Goal: Information Seeking & Learning: Learn about a topic

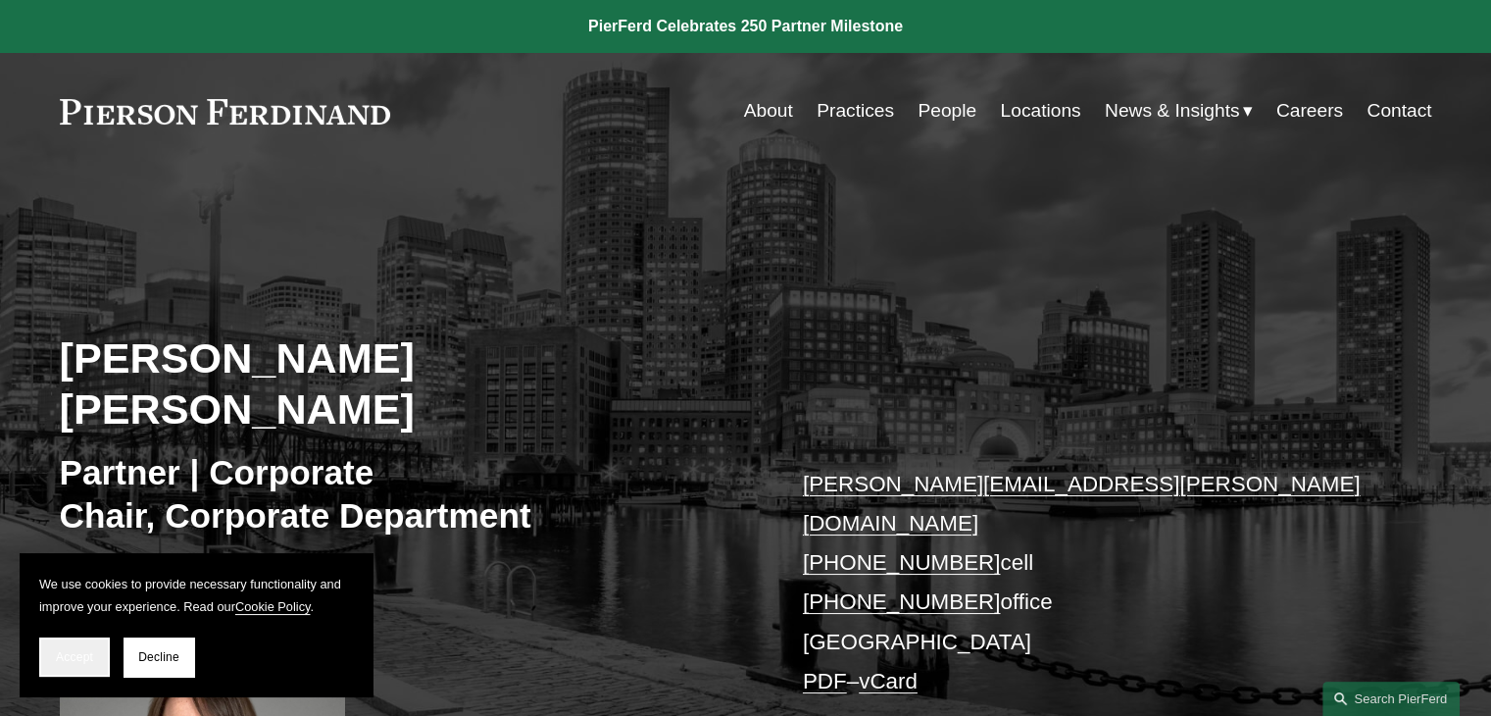
click at [75, 645] on button "Accept" at bounding box center [74, 656] width 71 height 39
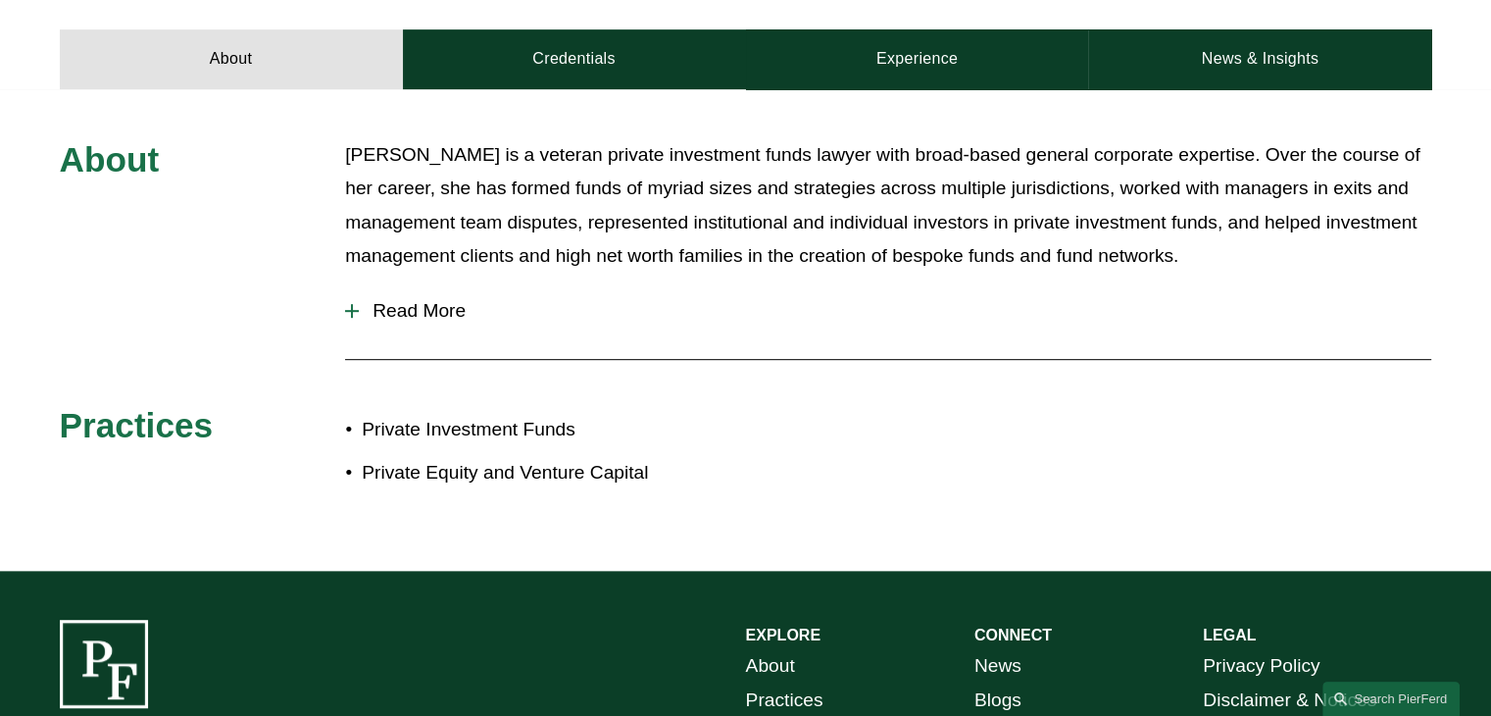
scroll to position [980, 0]
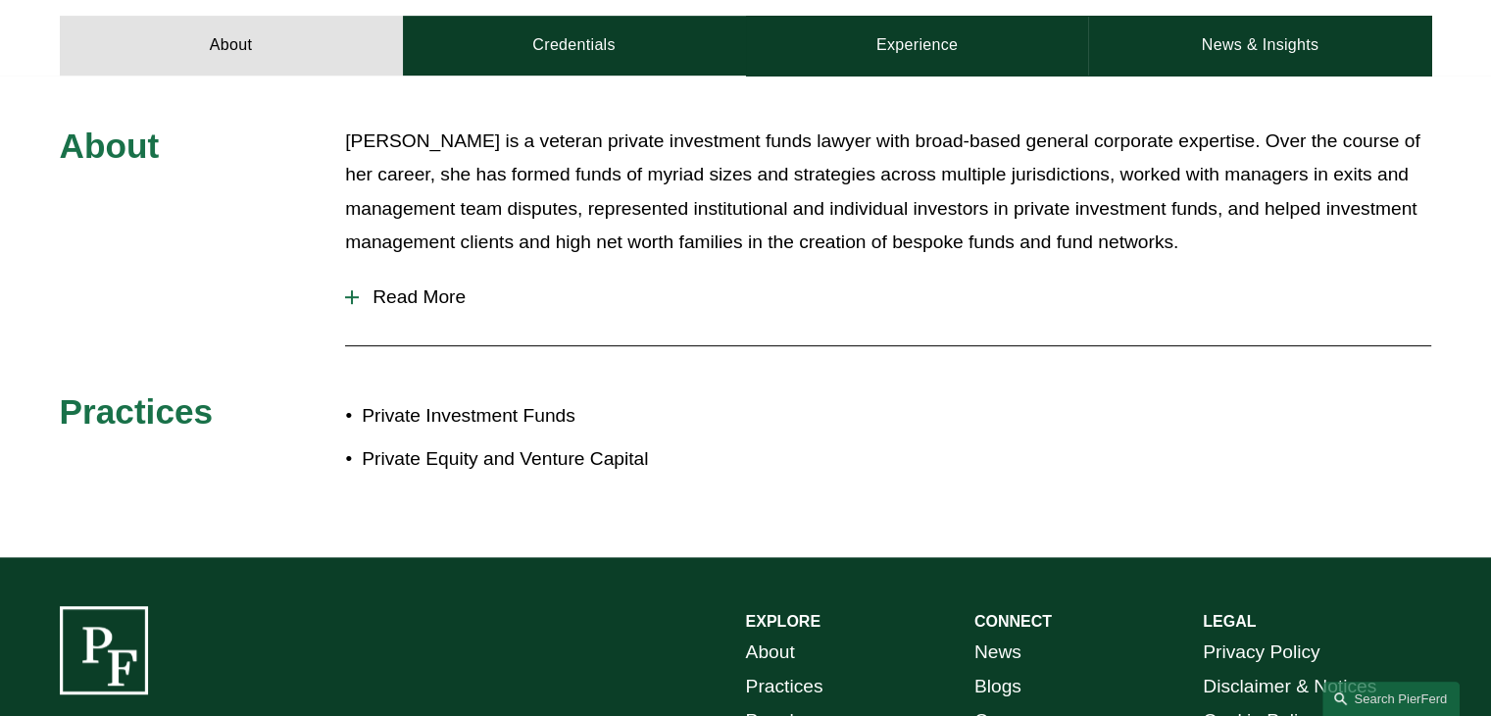
click at [370, 286] on span "Read More" at bounding box center [895, 297] width 1072 height 22
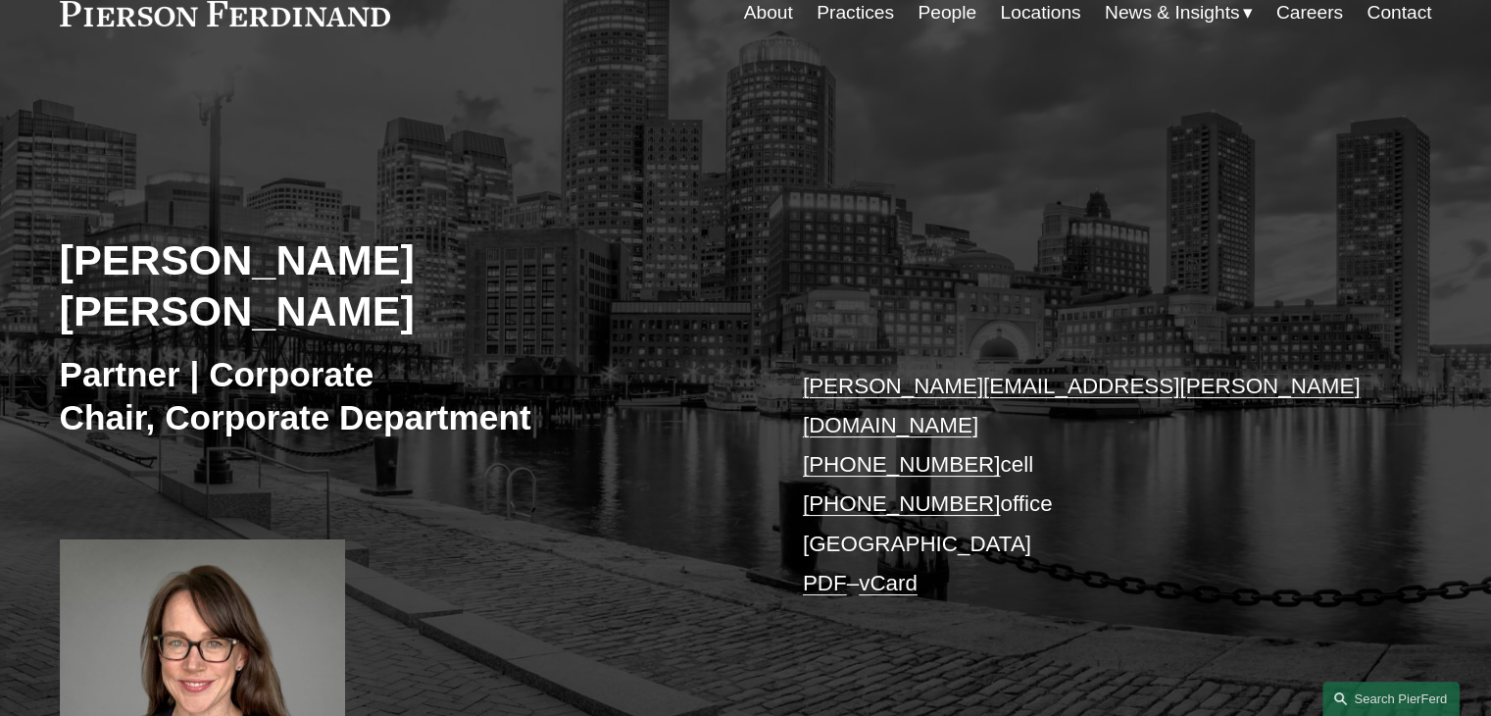
scroll to position [0, 0]
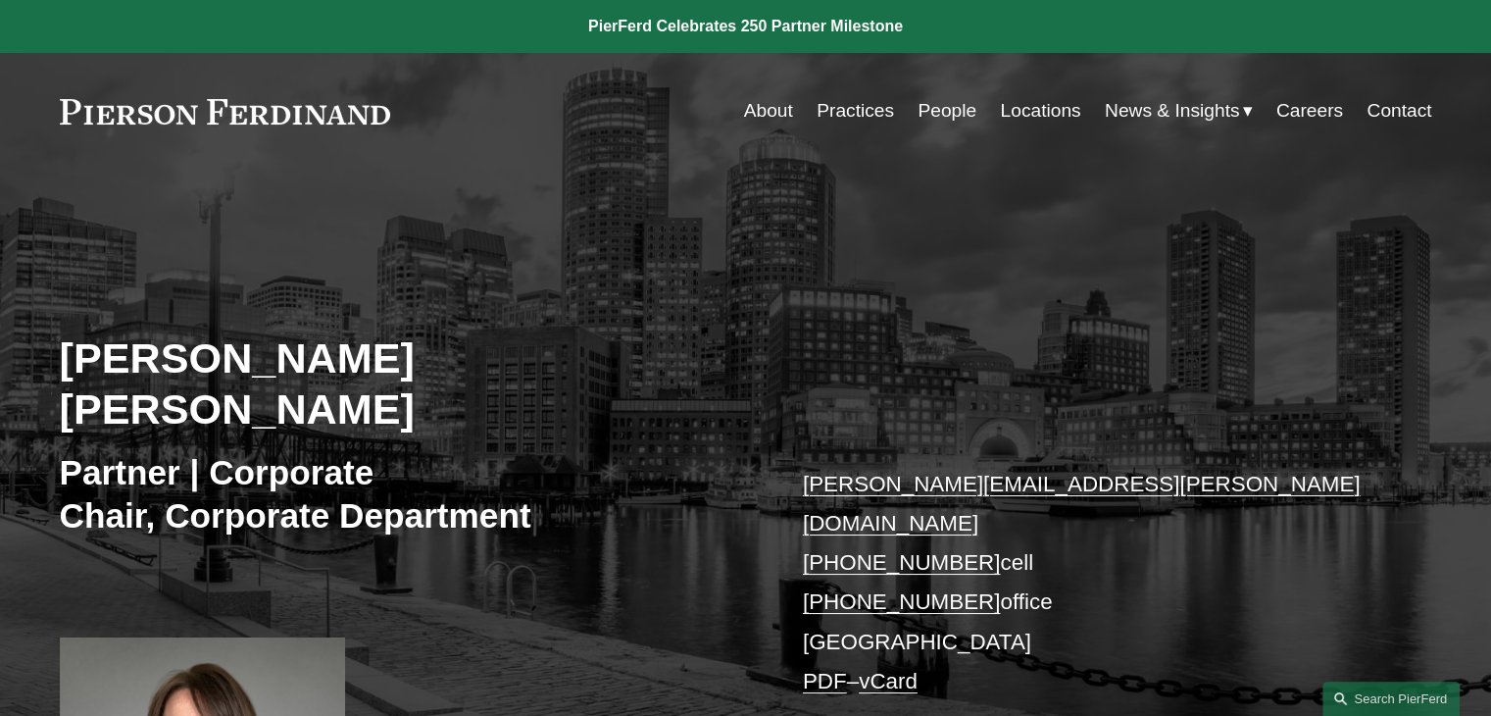
click at [937, 115] on link "People" at bounding box center [947, 110] width 59 height 37
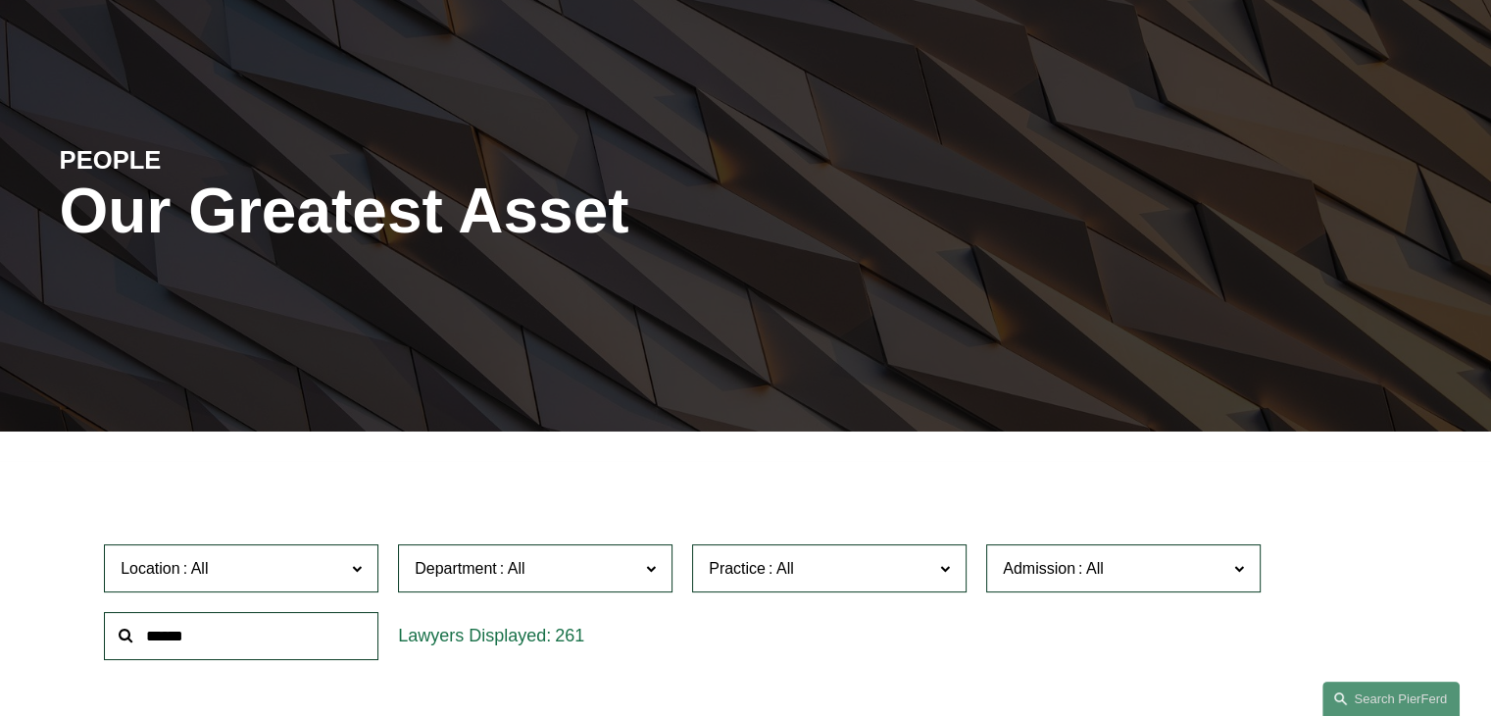
scroll to position [392, 0]
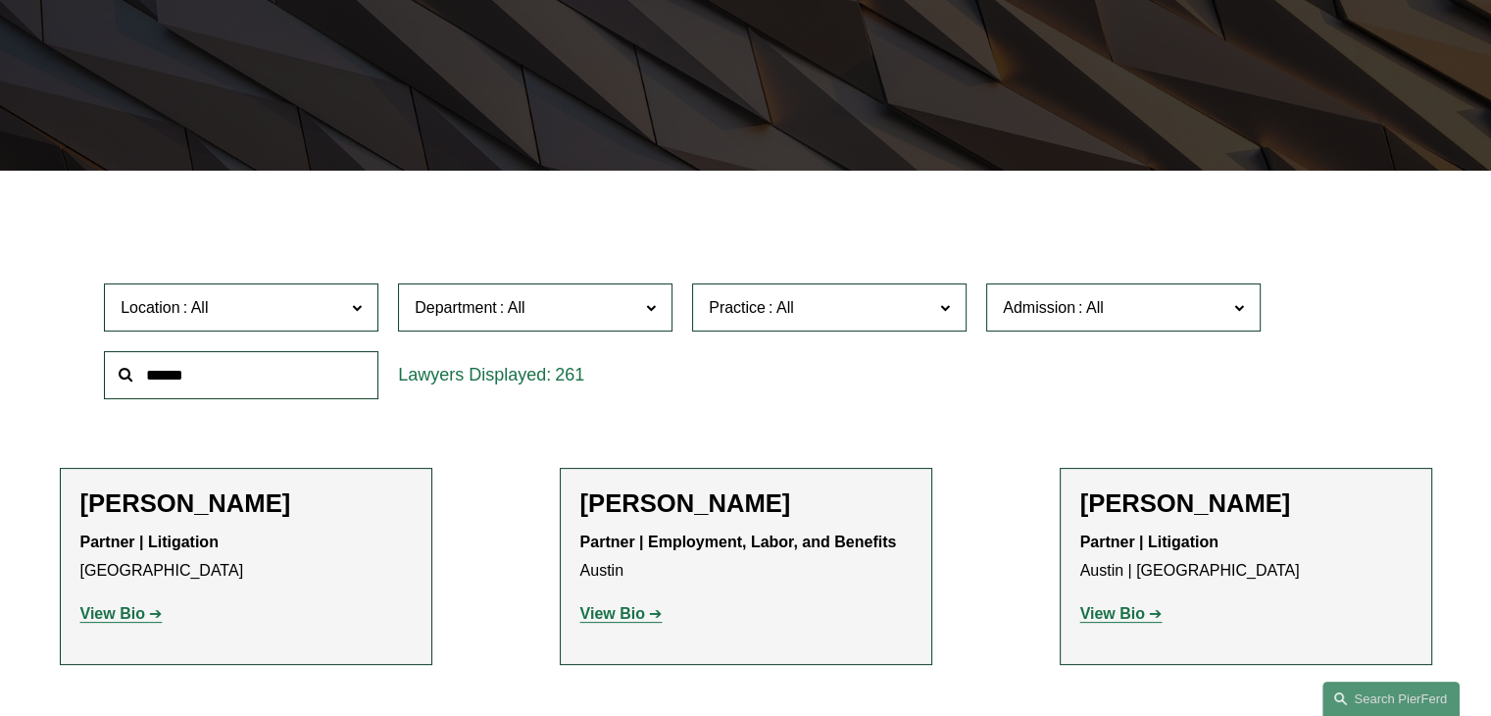
click at [176, 370] on input "text" at bounding box center [241, 375] width 274 height 48
click at [173, 366] on input "text" at bounding box center [241, 375] width 274 height 48
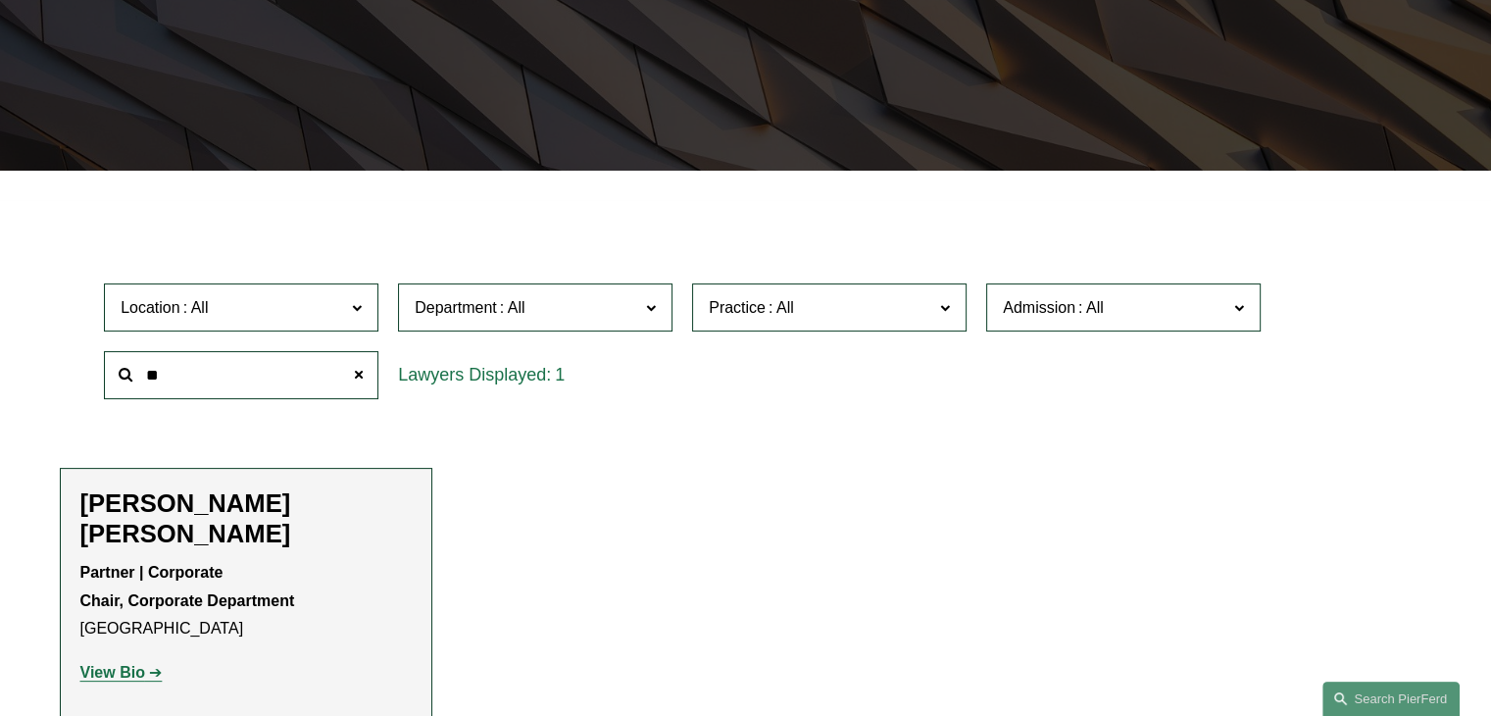
type input "*"
type input "*****"
click at [122, 664] on strong "View Bio" at bounding box center [112, 672] width 65 height 17
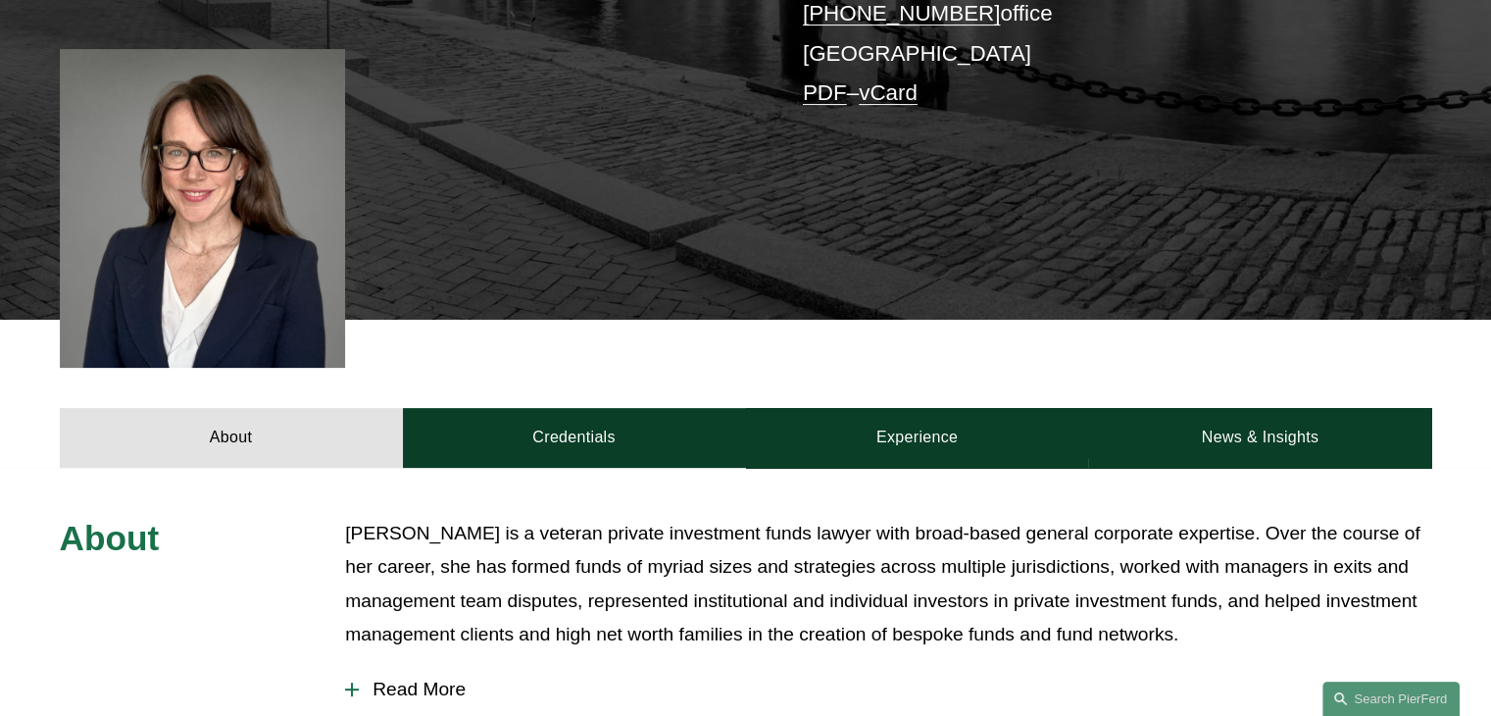
scroll to position [98, 0]
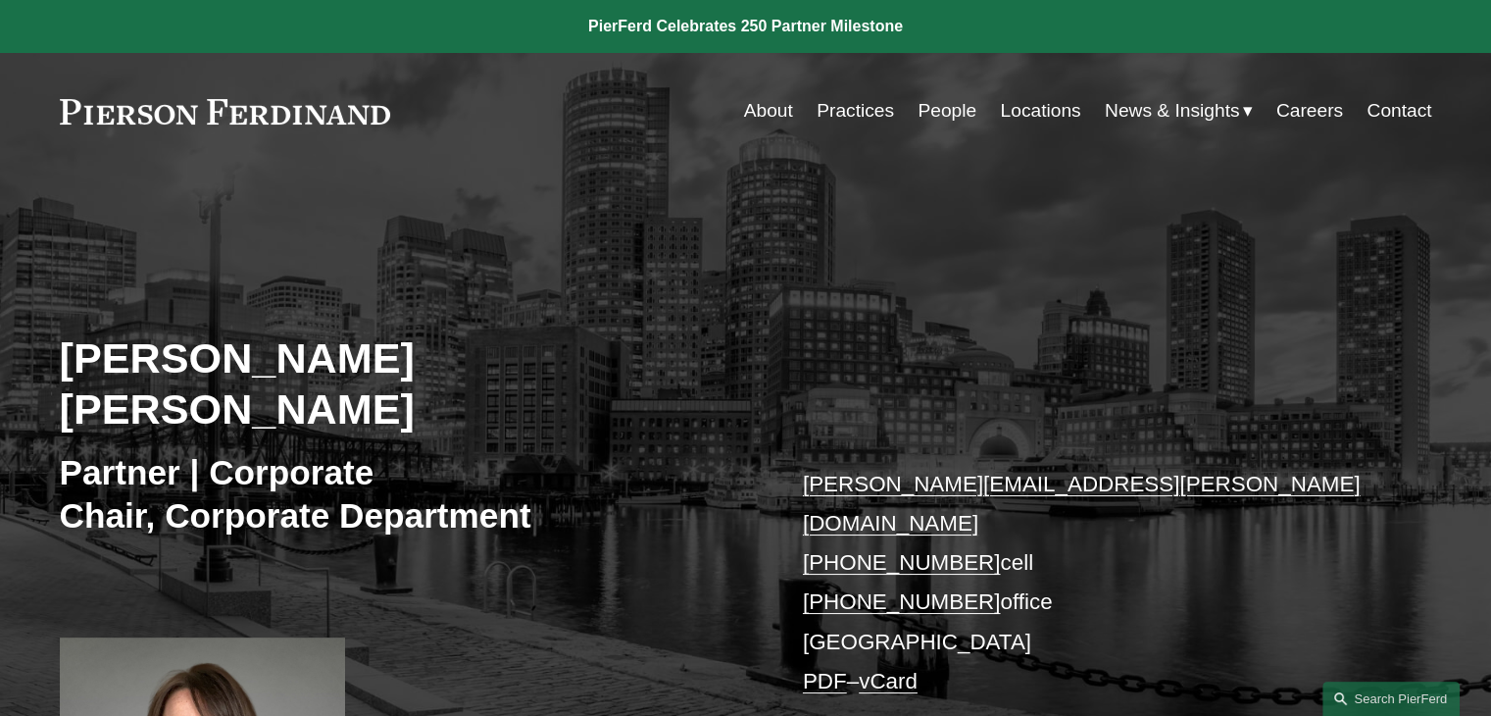
click at [746, 103] on link "About" at bounding box center [768, 110] width 49 height 37
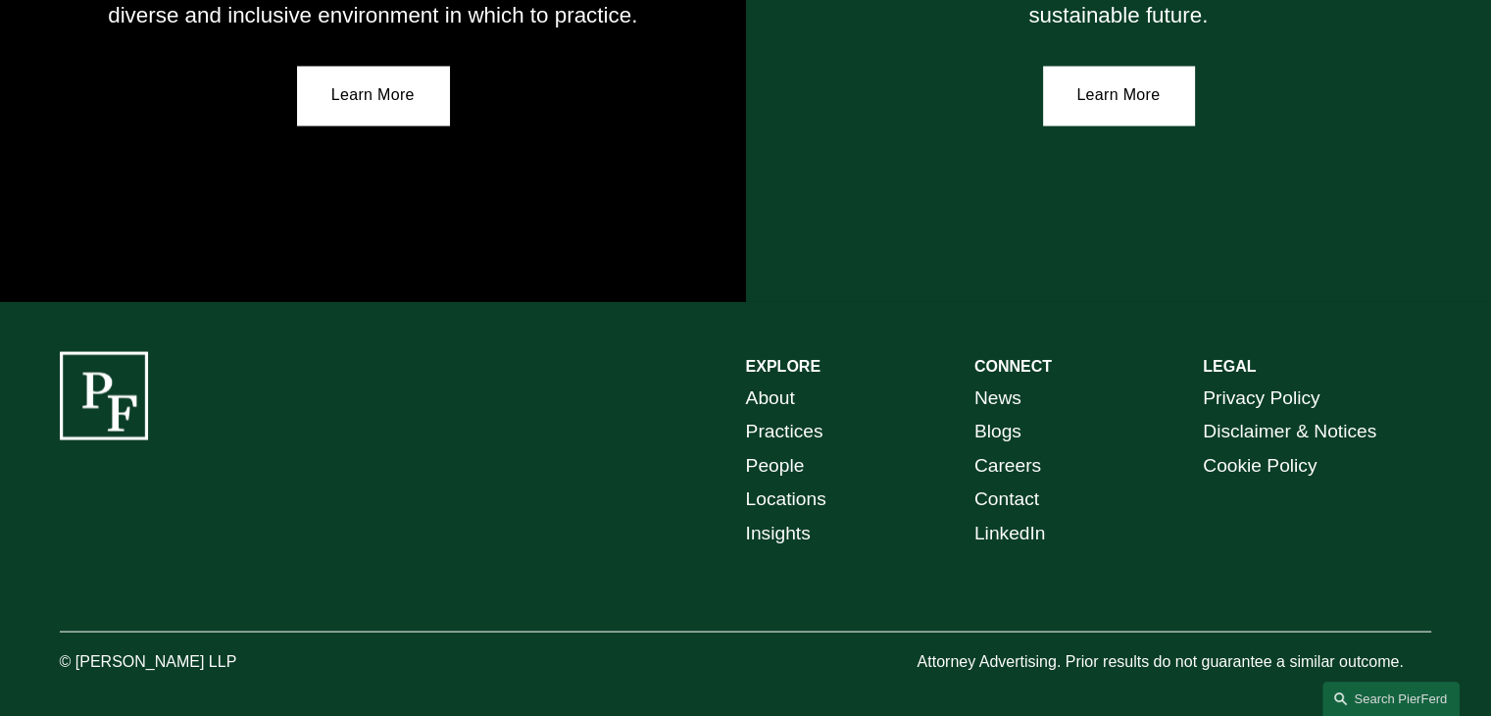
scroll to position [3593, 0]
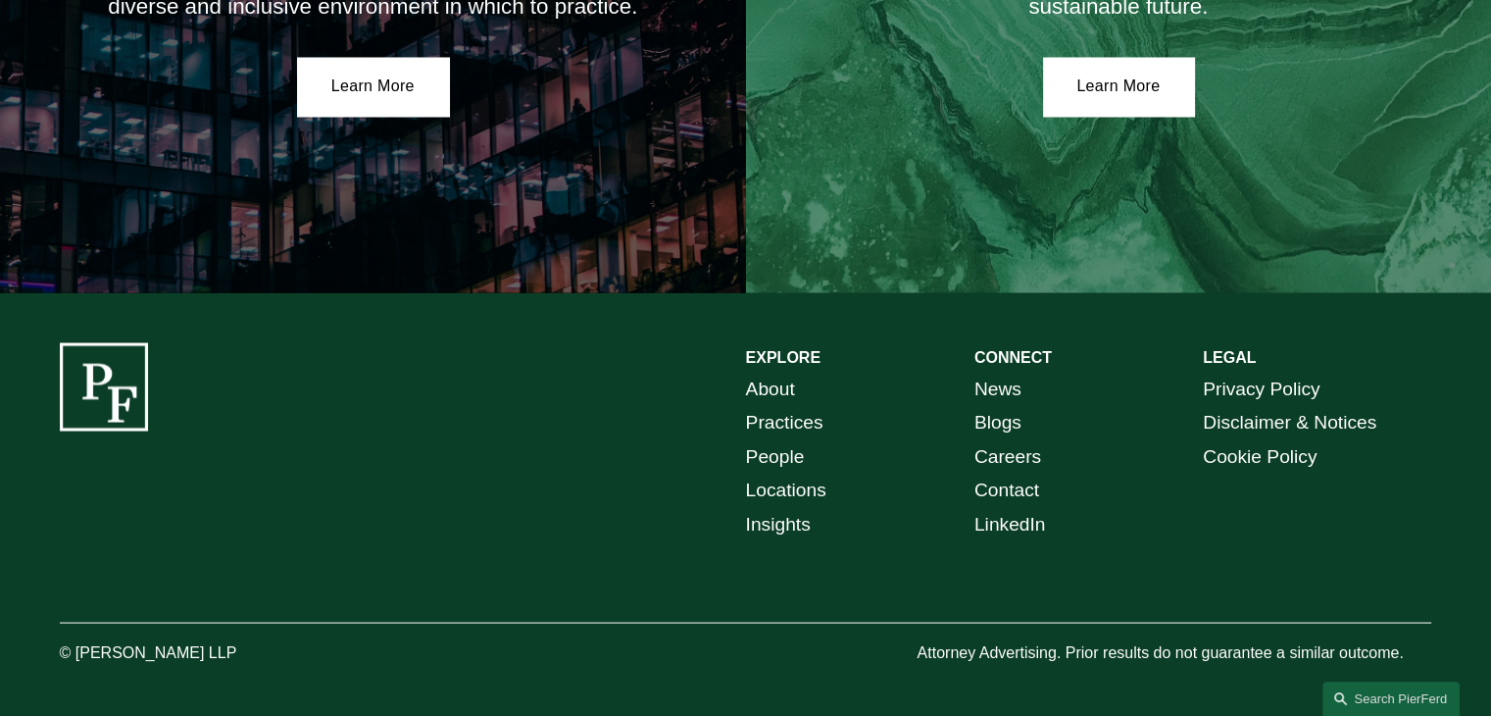
click at [766, 482] on link "Locations" at bounding box center [786, 490] width 80 height 34
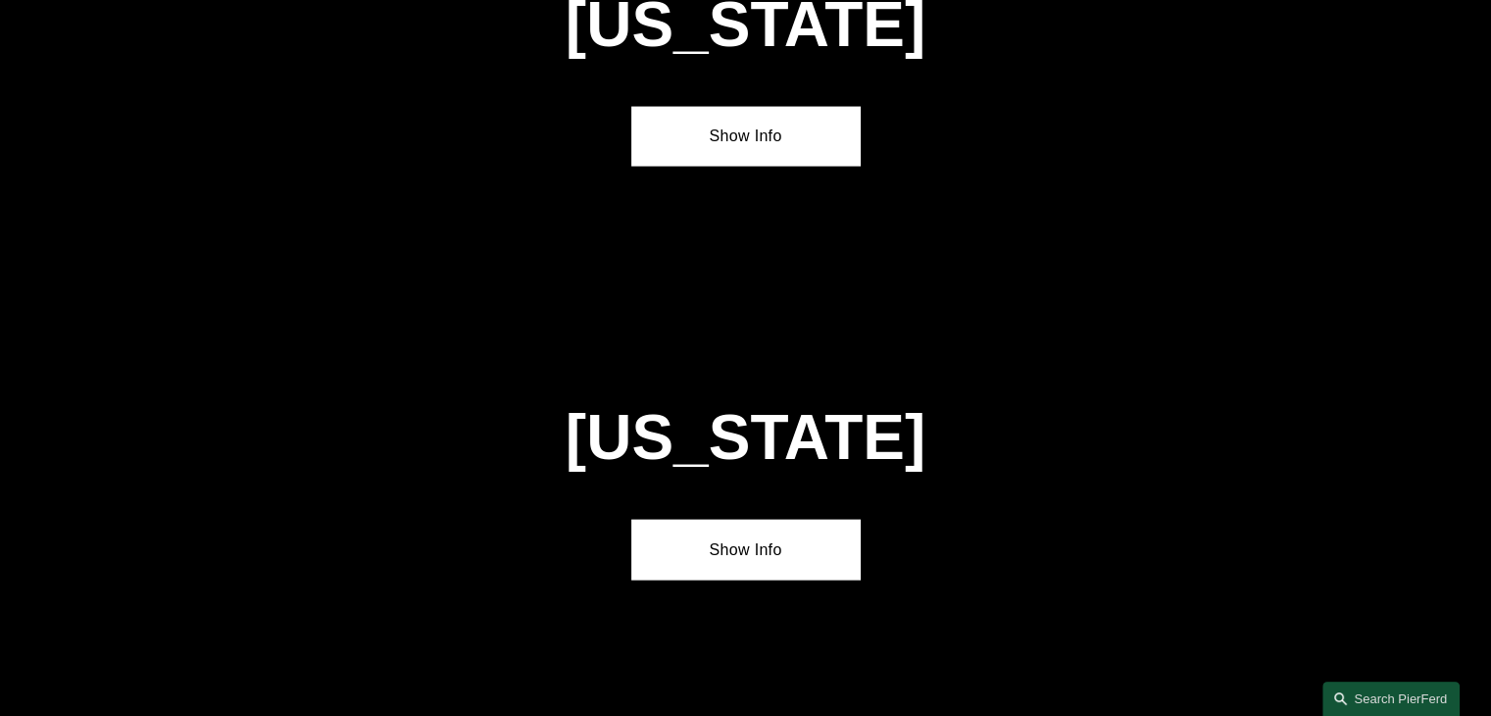
scroll to position [4476, 0]
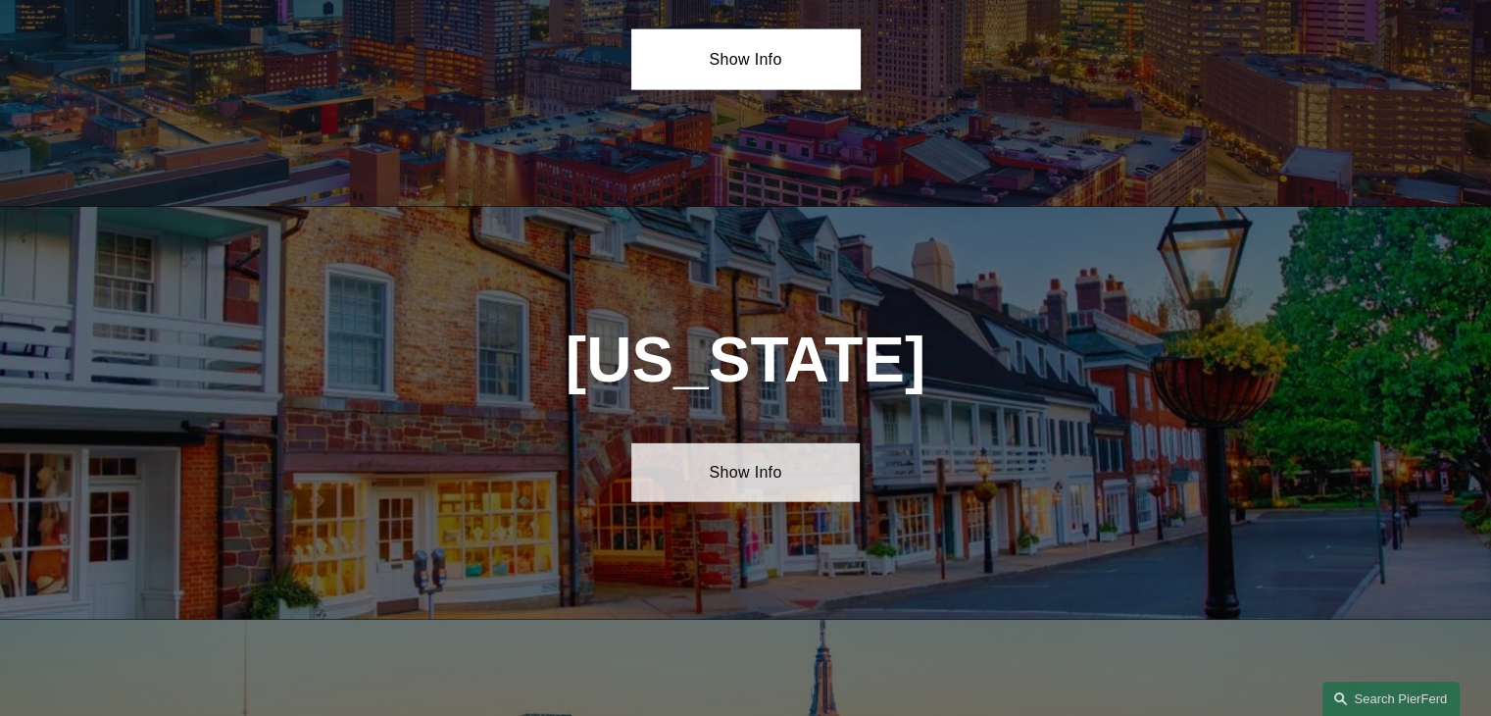
click at [749, 443] on link "Show Info" at bounding box center [745, 472] width 228 height 59
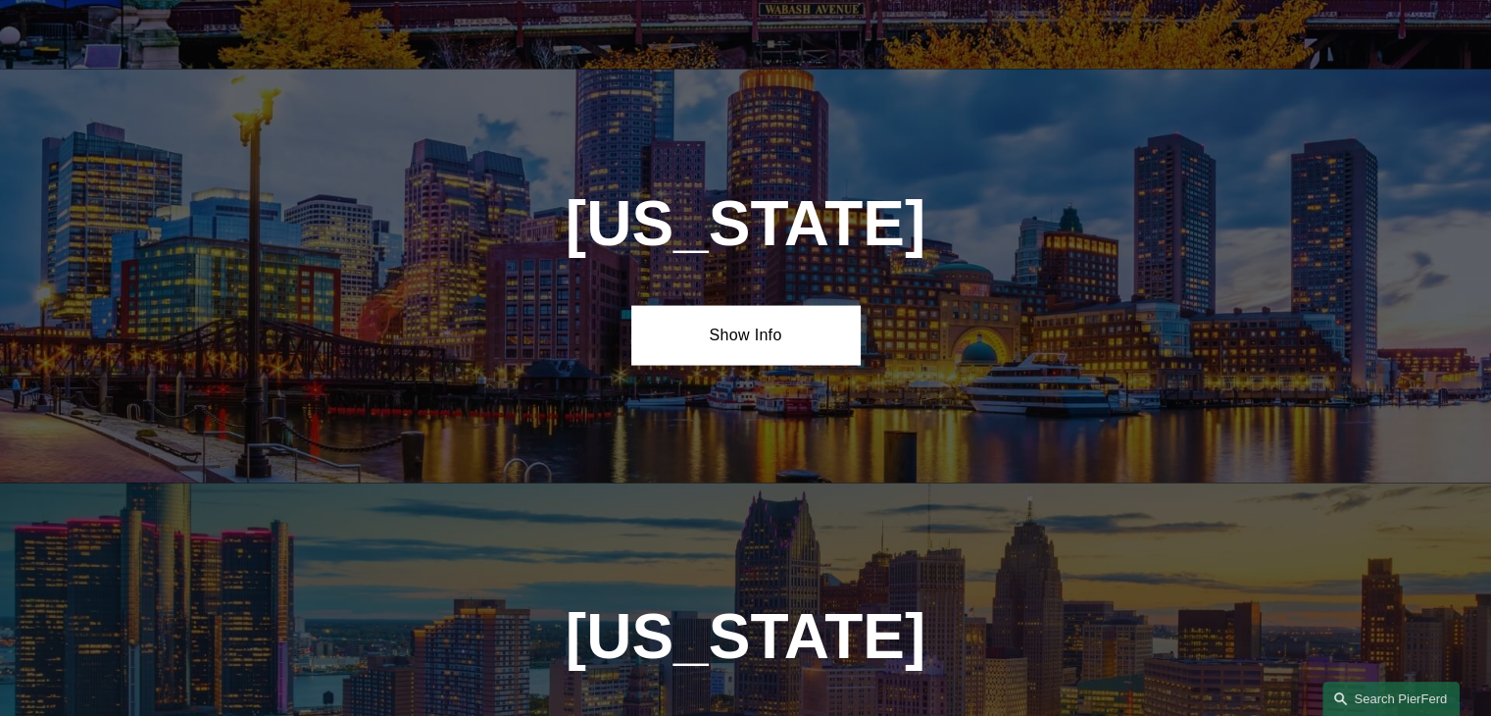
scroll to position [3790, 0]
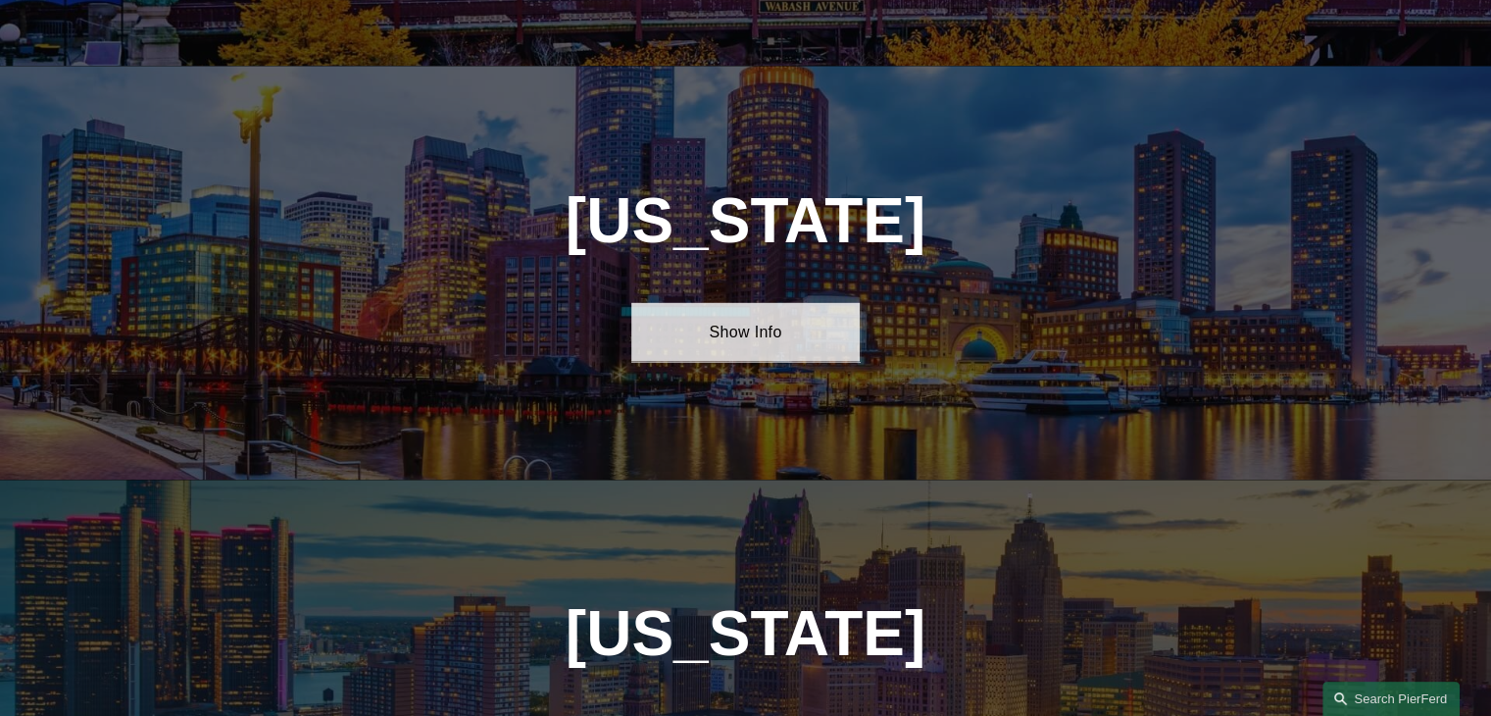
click at [758, 303] on link "Show Info" at bounding box center [745, 332] width 228 height 59
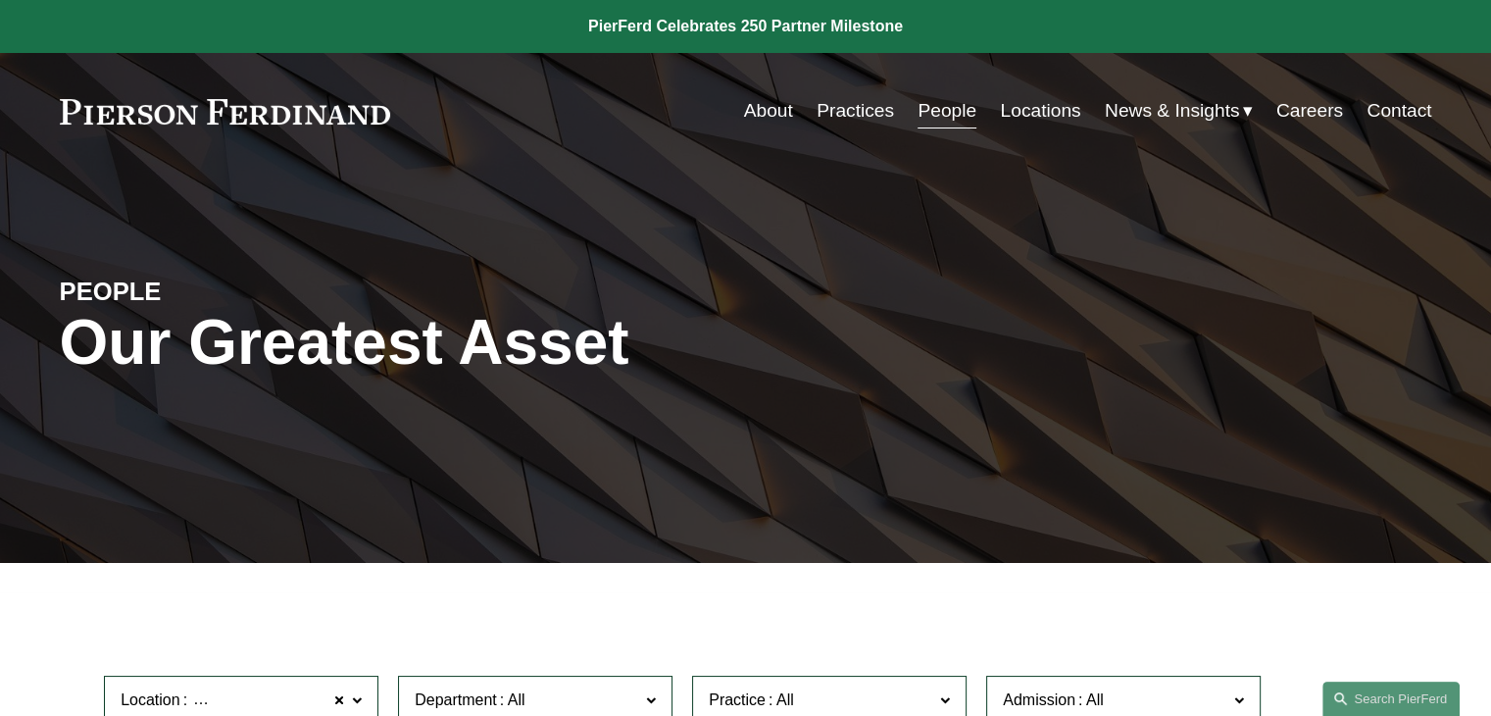
click at [868, 118] on link "Practices" at bounding box center [855, 110] width 77 height 37
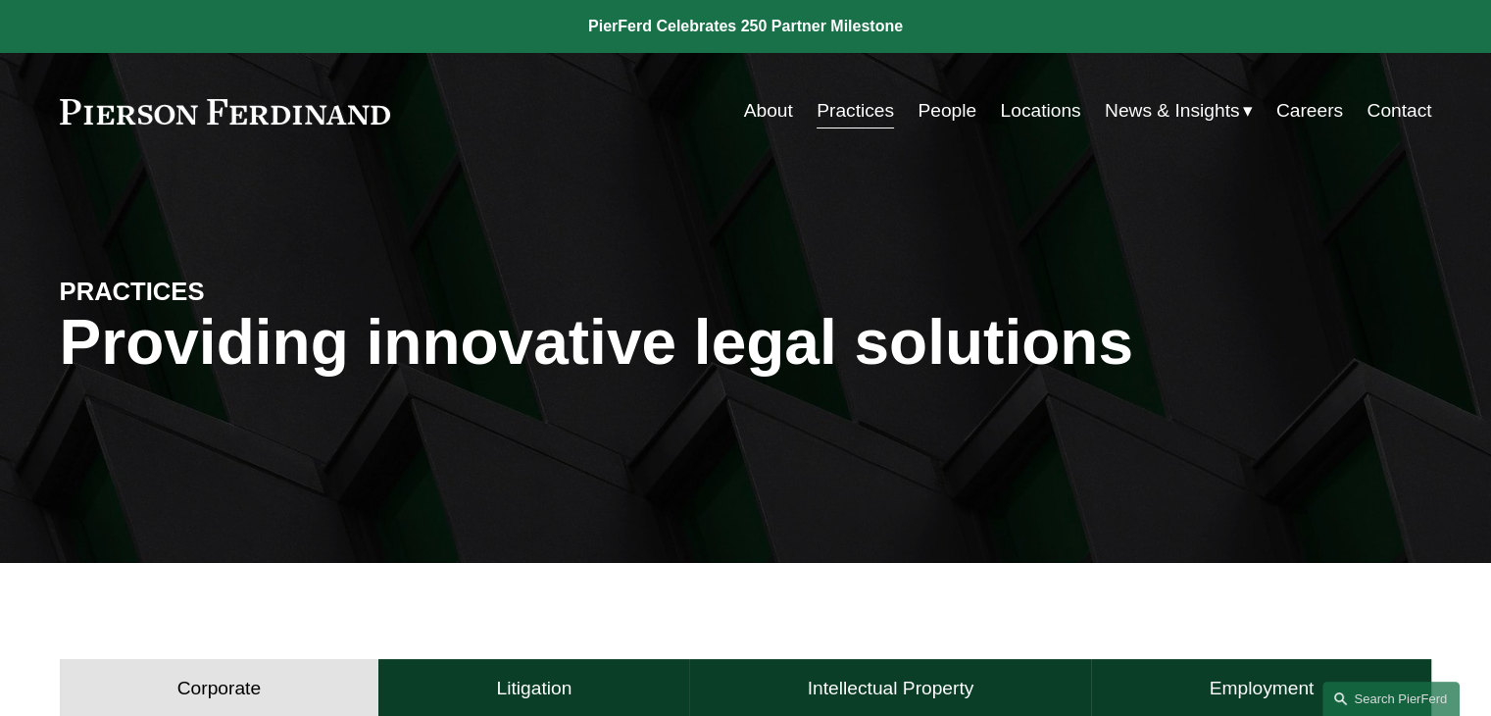
click at [744, 102] on link "About" at bounding box center [768, 110] width 49 height 37
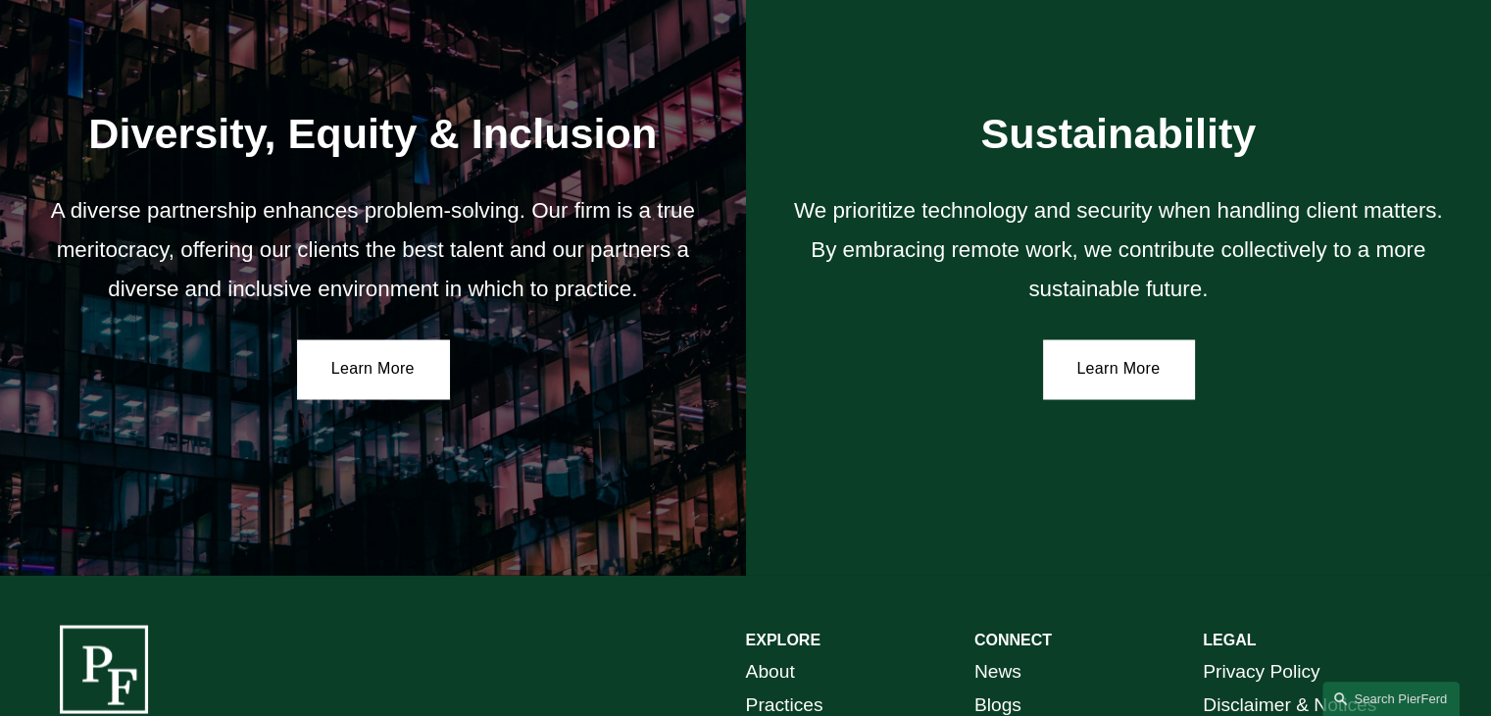
scroll to position [3593, 0]
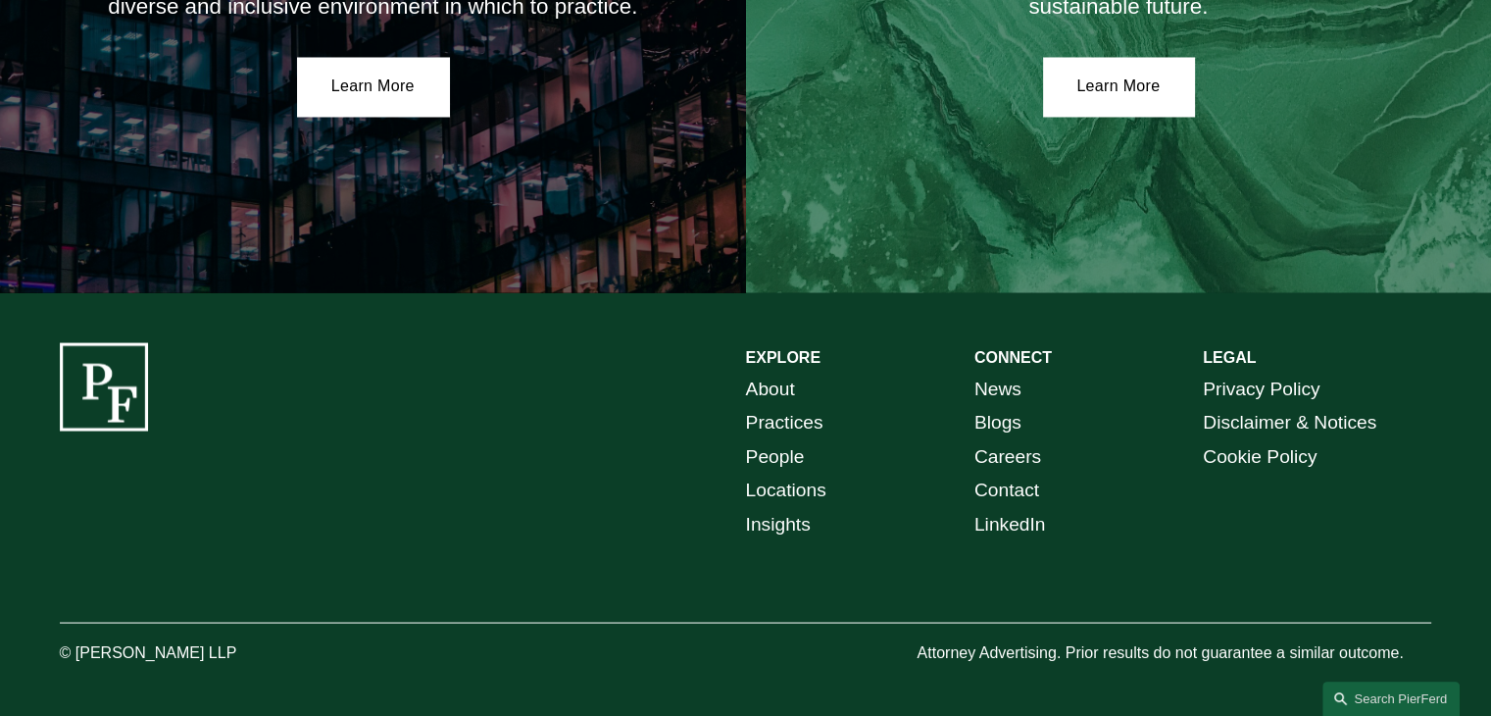
click at [1017, 429] on link "Blogs" at bounding box center [997, 422] width 47 height 34
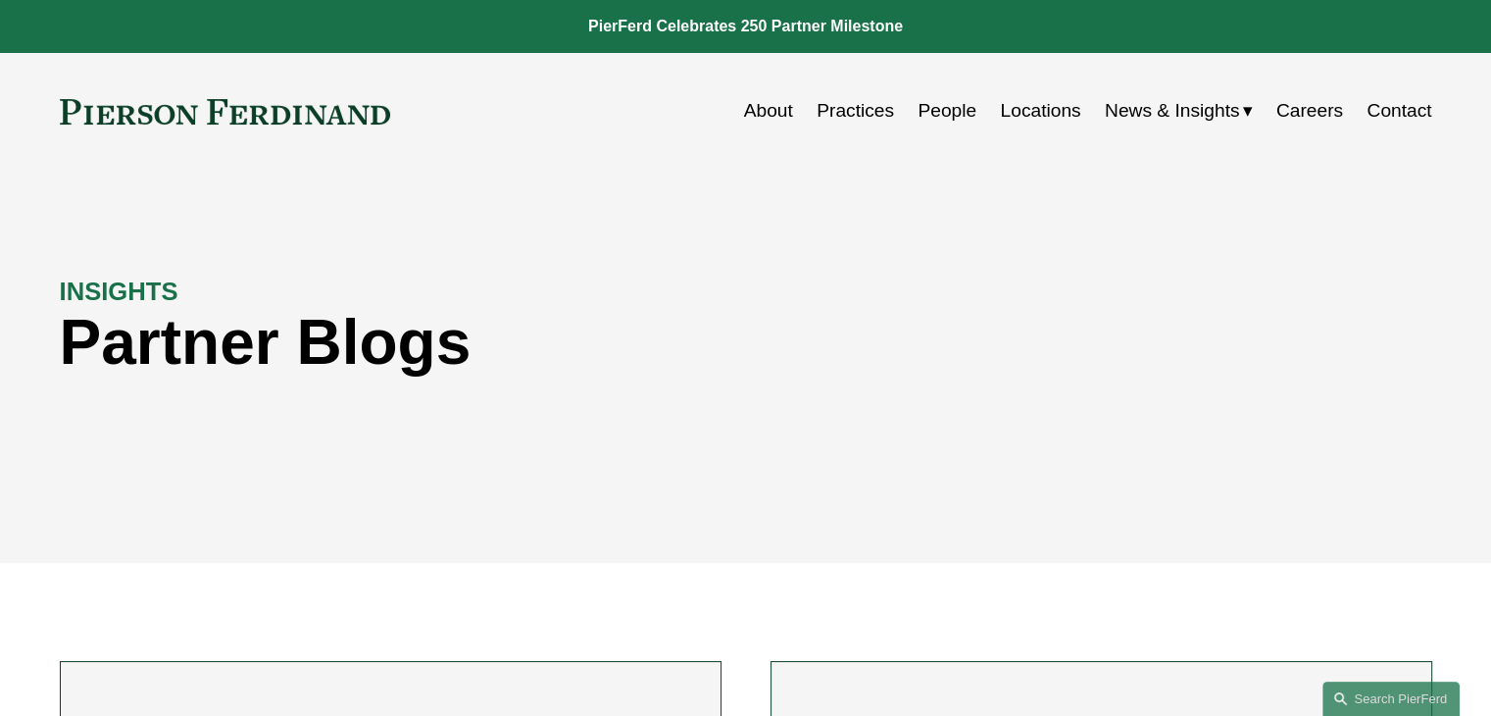
click at [0, 0] on span "News" at bounding box center [0, 0] width 0 height 0
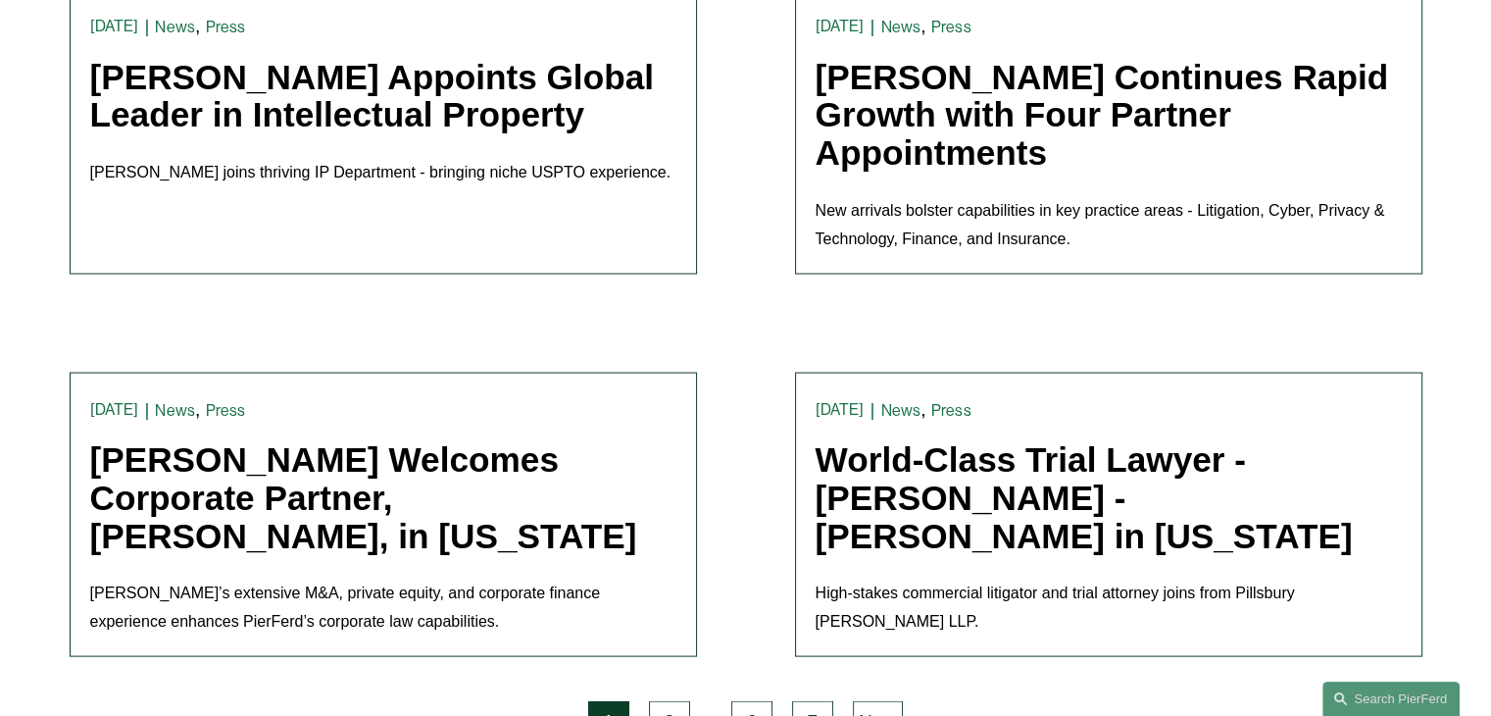
scroll to position [3921, 0]
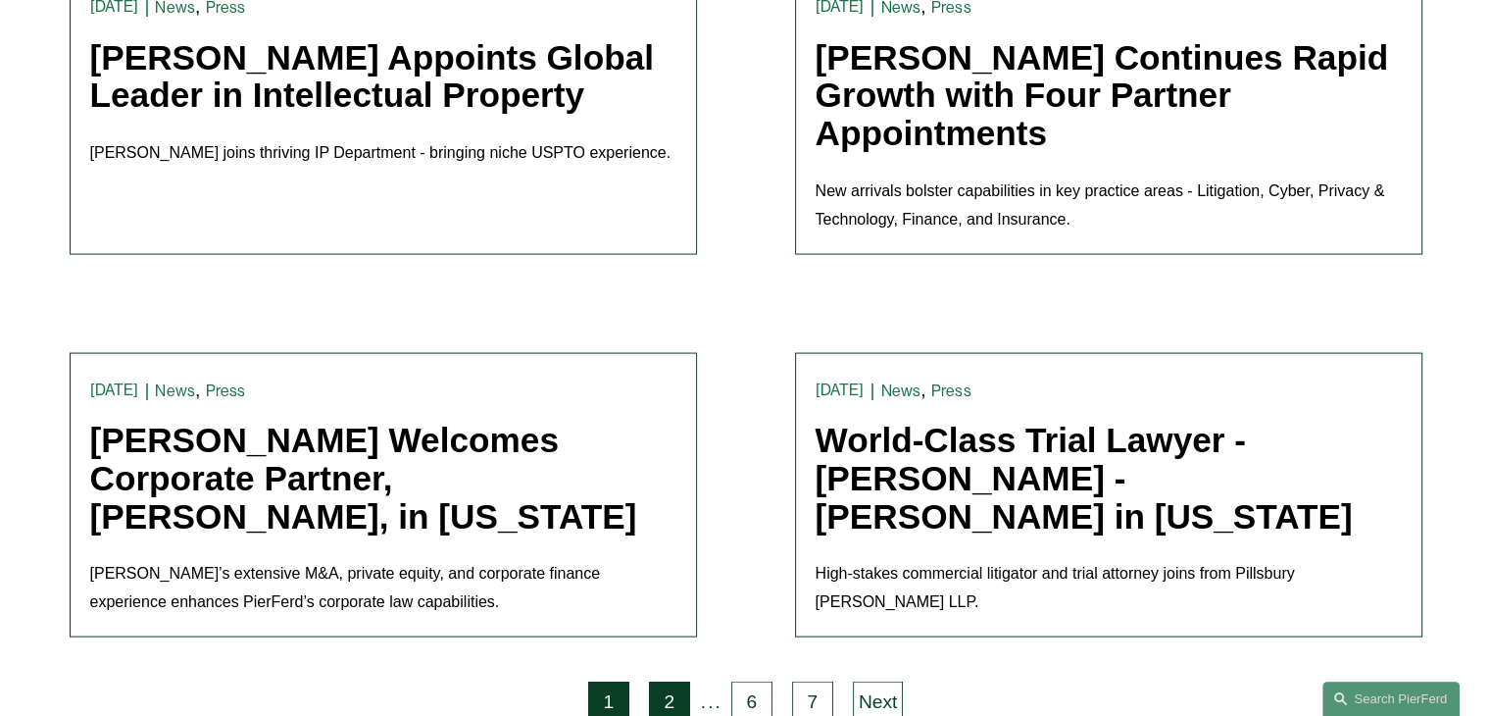
click at [677, 681] on link "2" at bounding box center [669, 701] width 41 height 41
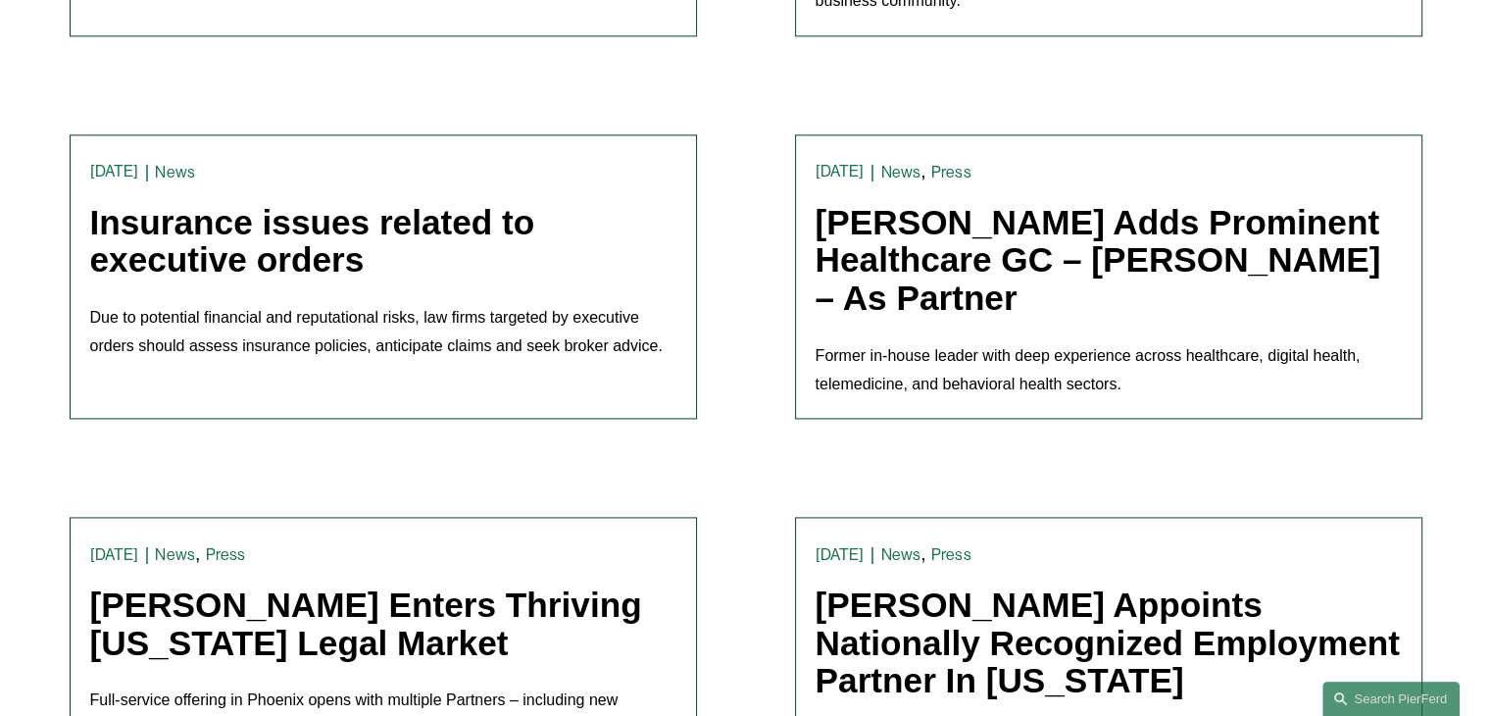
scroll to position [3137, 0]
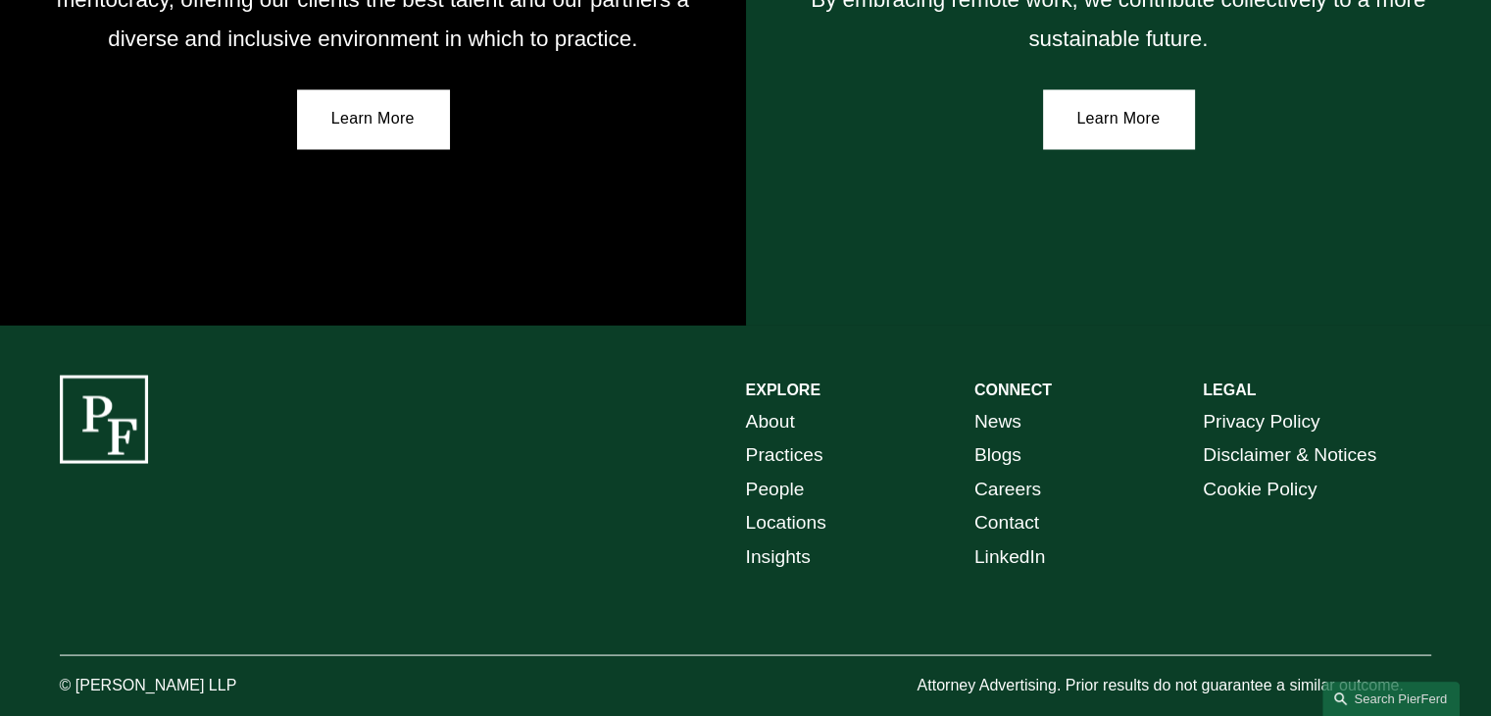
scroll to position [3587, 0]
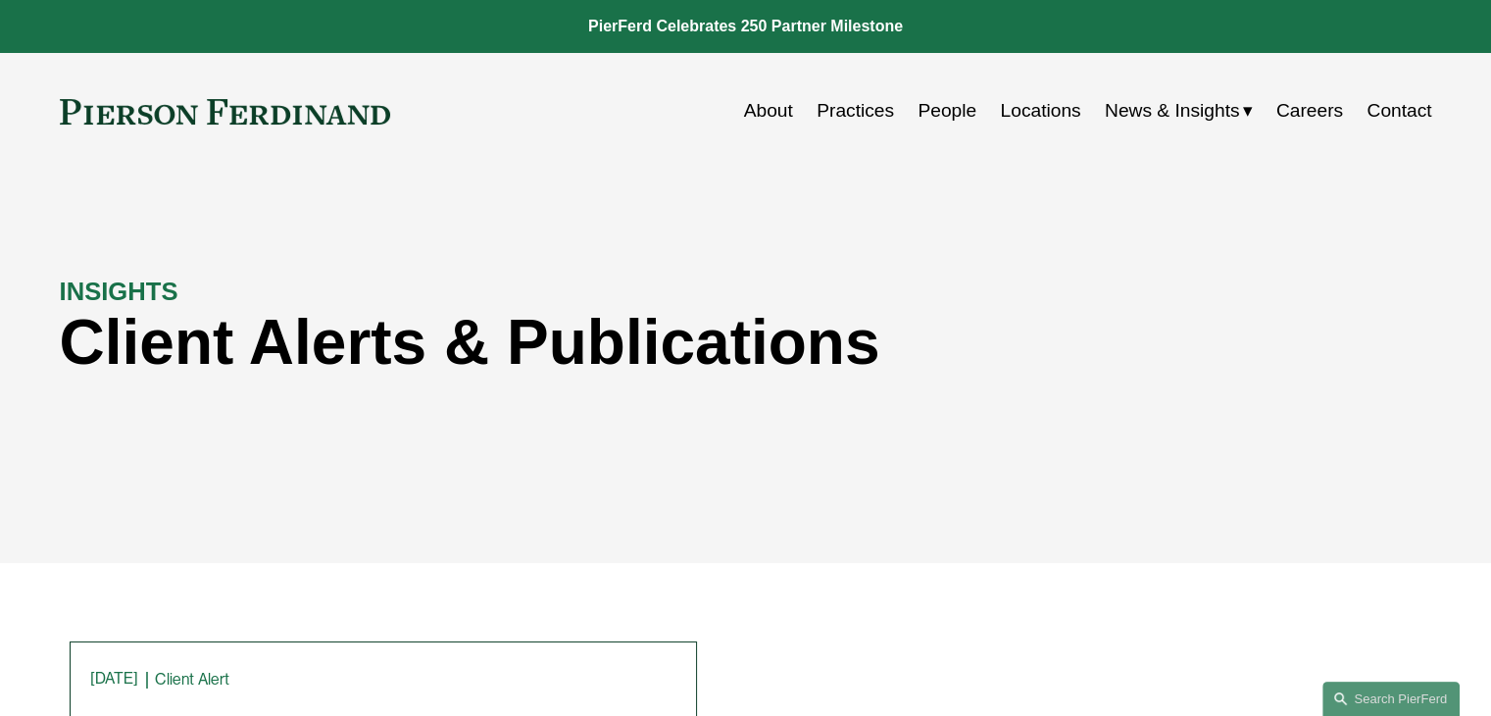
scroll to position [392, 0]
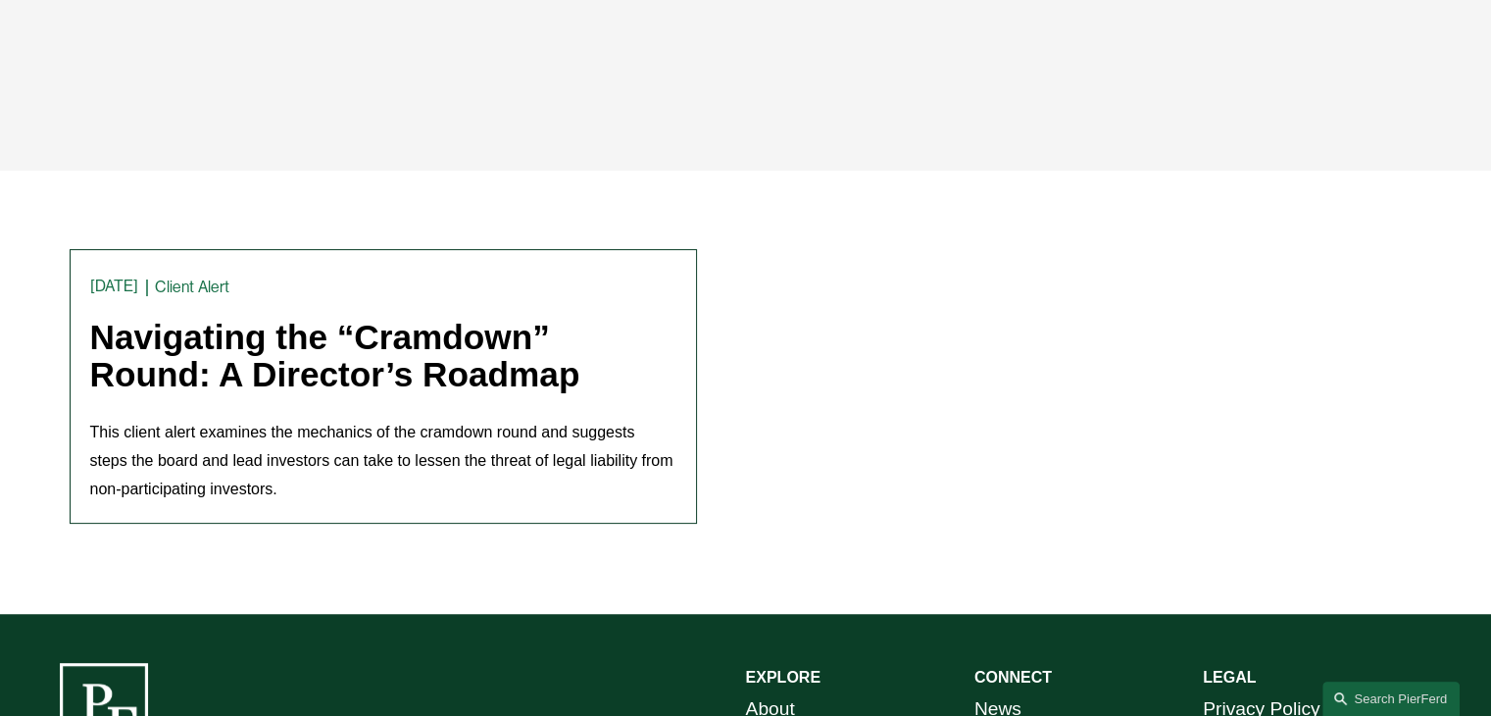
click at [339, 381] on link "Navigating the “Cramdown” Round: A Director’s Roadmap" at bounding box center [335, 356] width 490 height 76
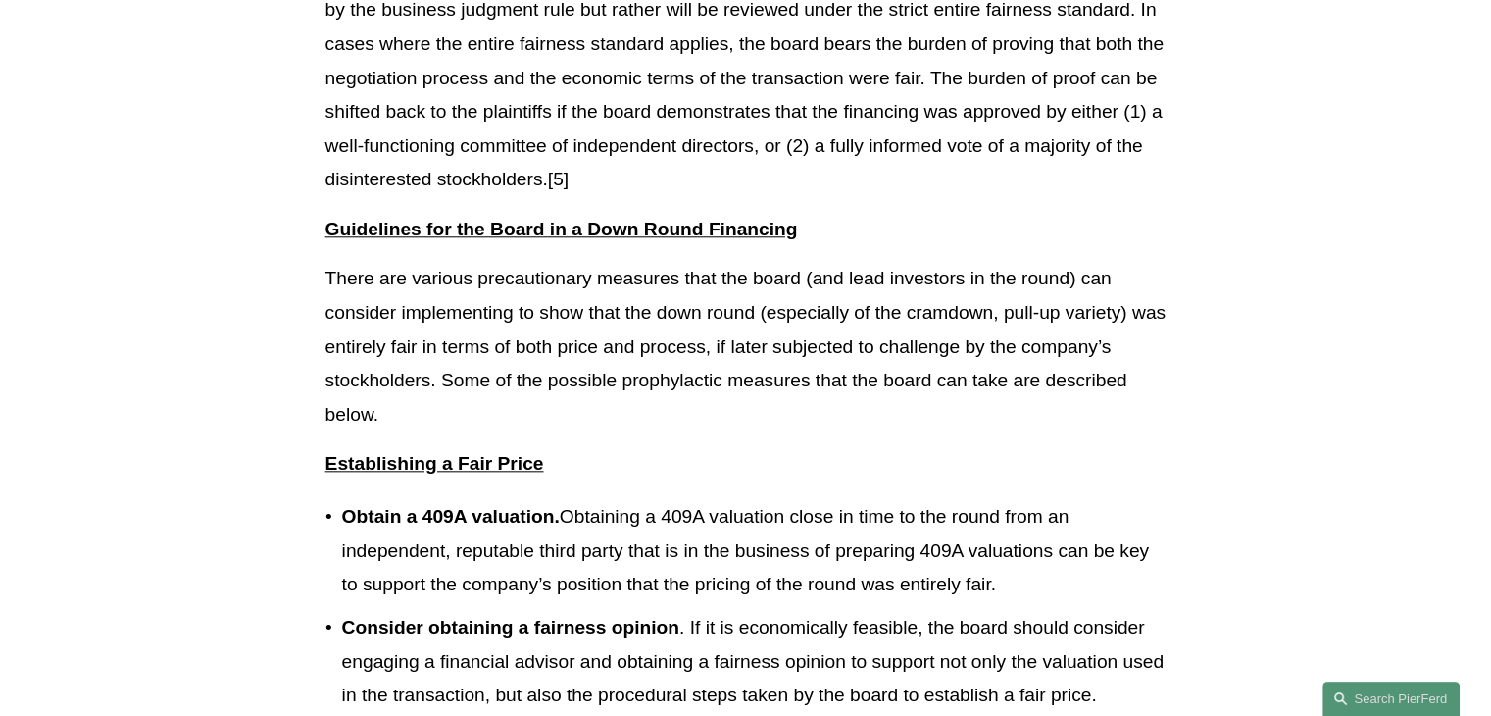
scroll to position [1884, 0]
